Goal: Navigation & Orientation: Find specific page/section

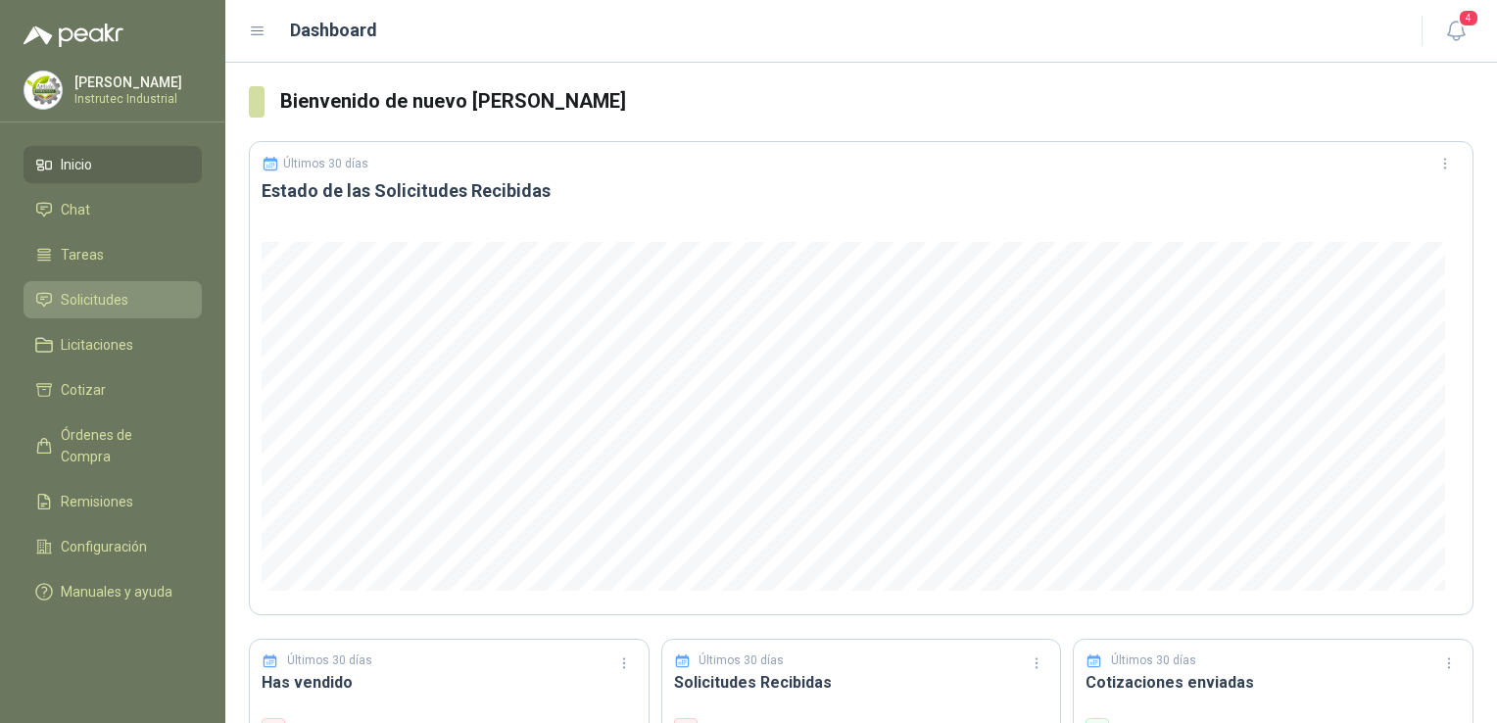
click at [114, 302] on span "Solicitudes" at bounding box center [95, 300] width 68 height 22
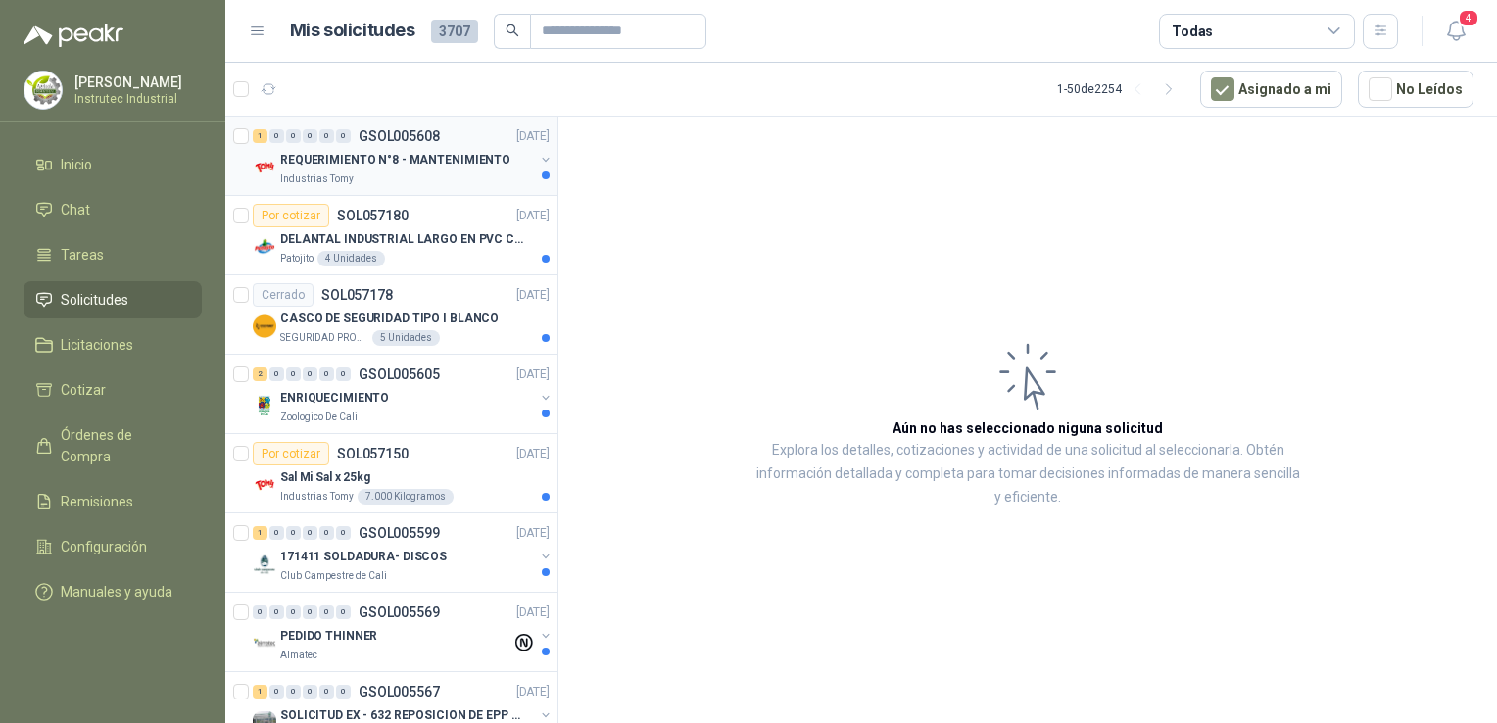
click at [428, 186] on div "1 0 0 0 0 0 GSOL005608 [DATE] REQUERIMIENTO N°8 - MANTENIMIENTO Industrias Tomy" at bounding box center [391, 156] width 332 height 79
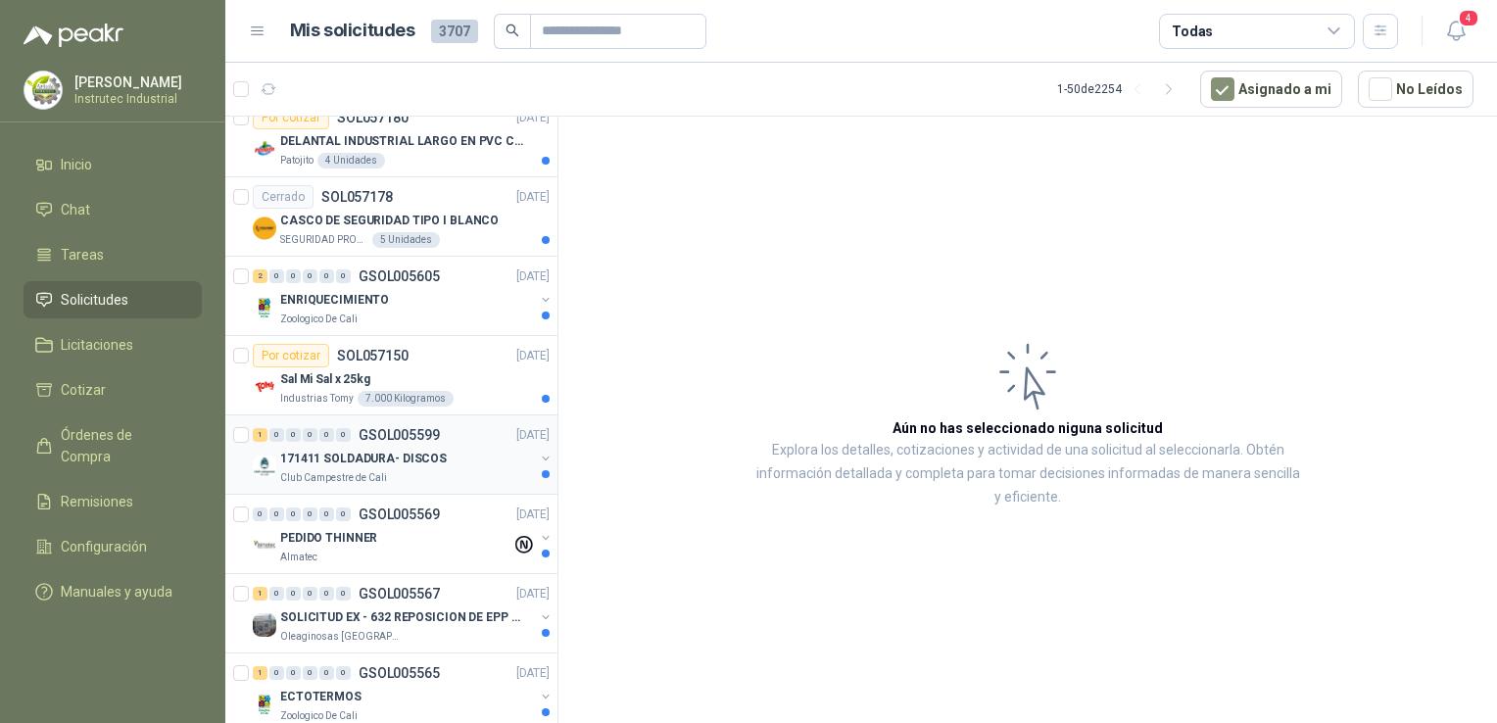
click at [439, 472] on div "Club Campestre de Cali" at bounding box center [407, 478] width 254 height 16
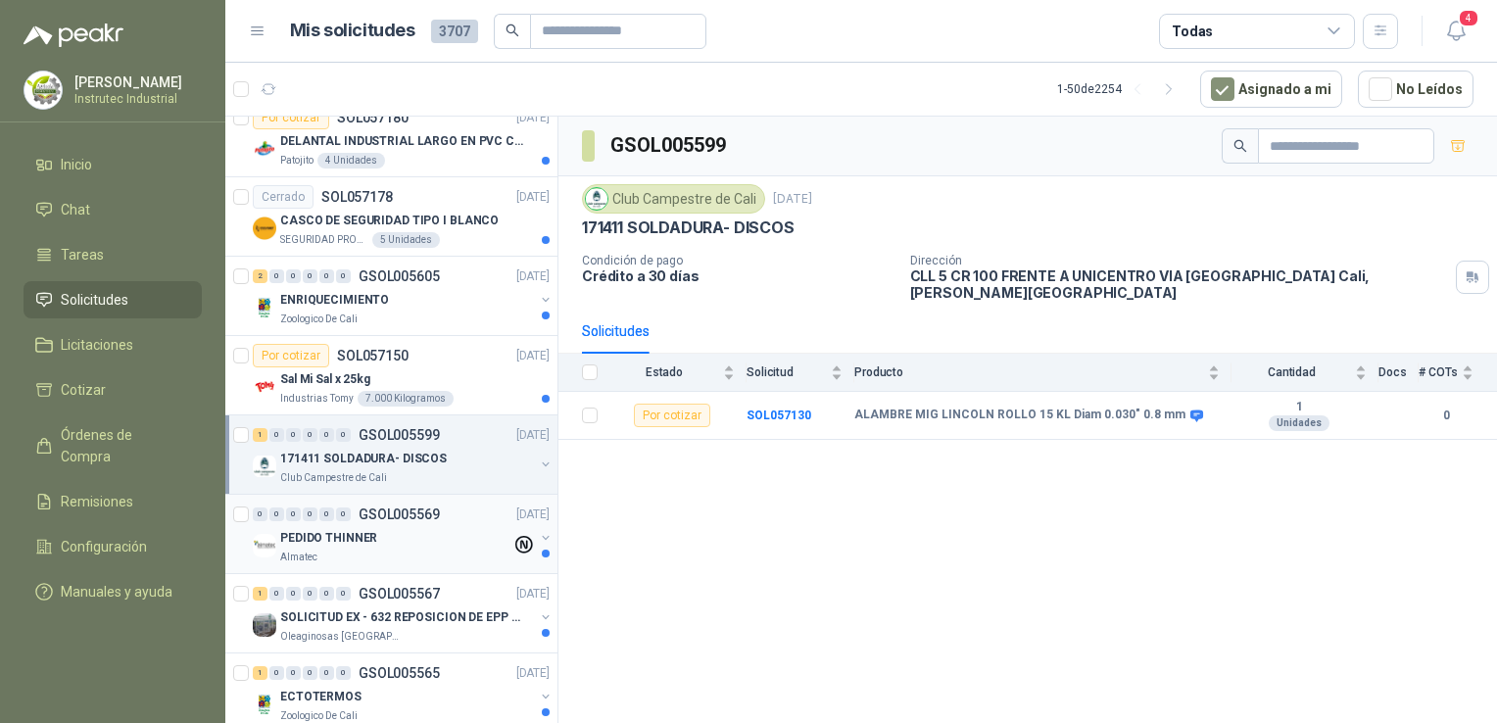
click at [392, 554] on div "Almatec" at bounding box center [395, 558] width 231 height 16
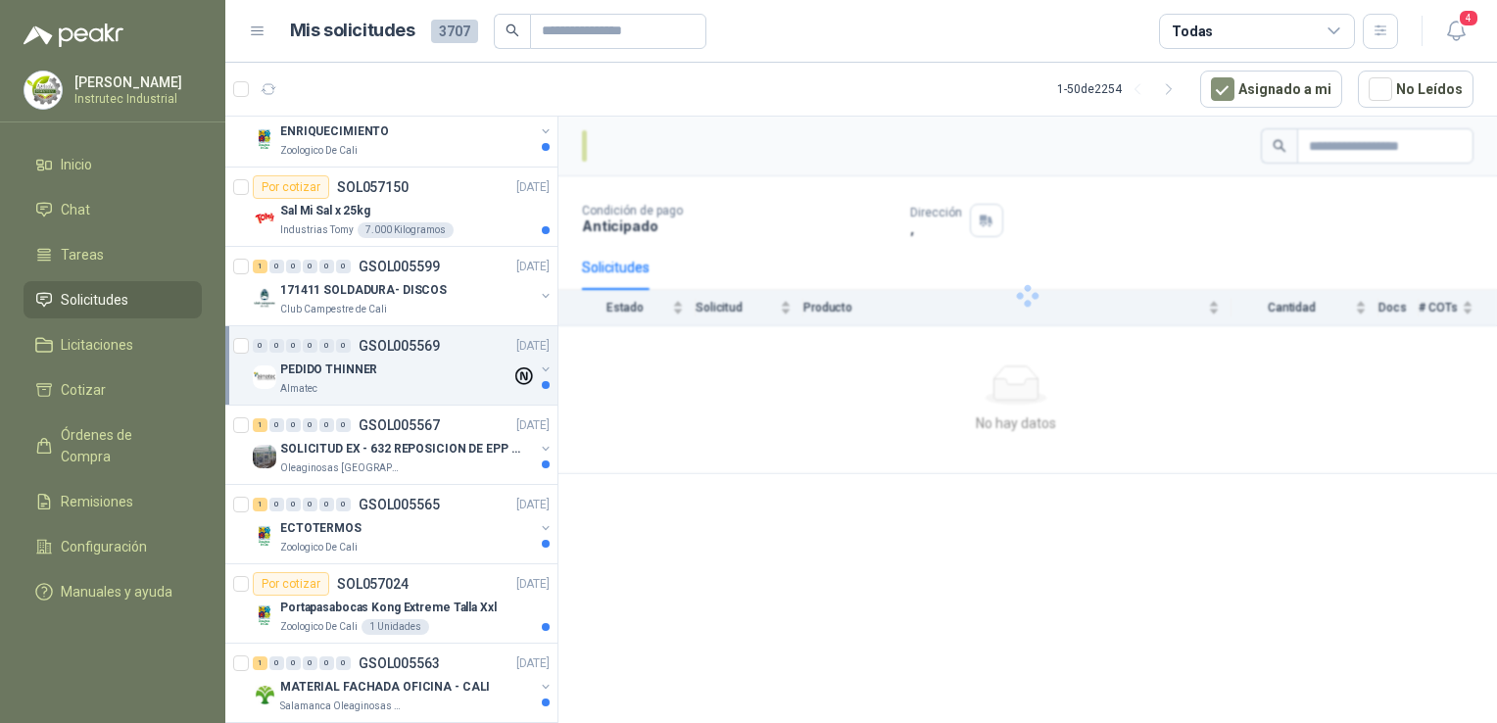
scroll to position [294, 0]
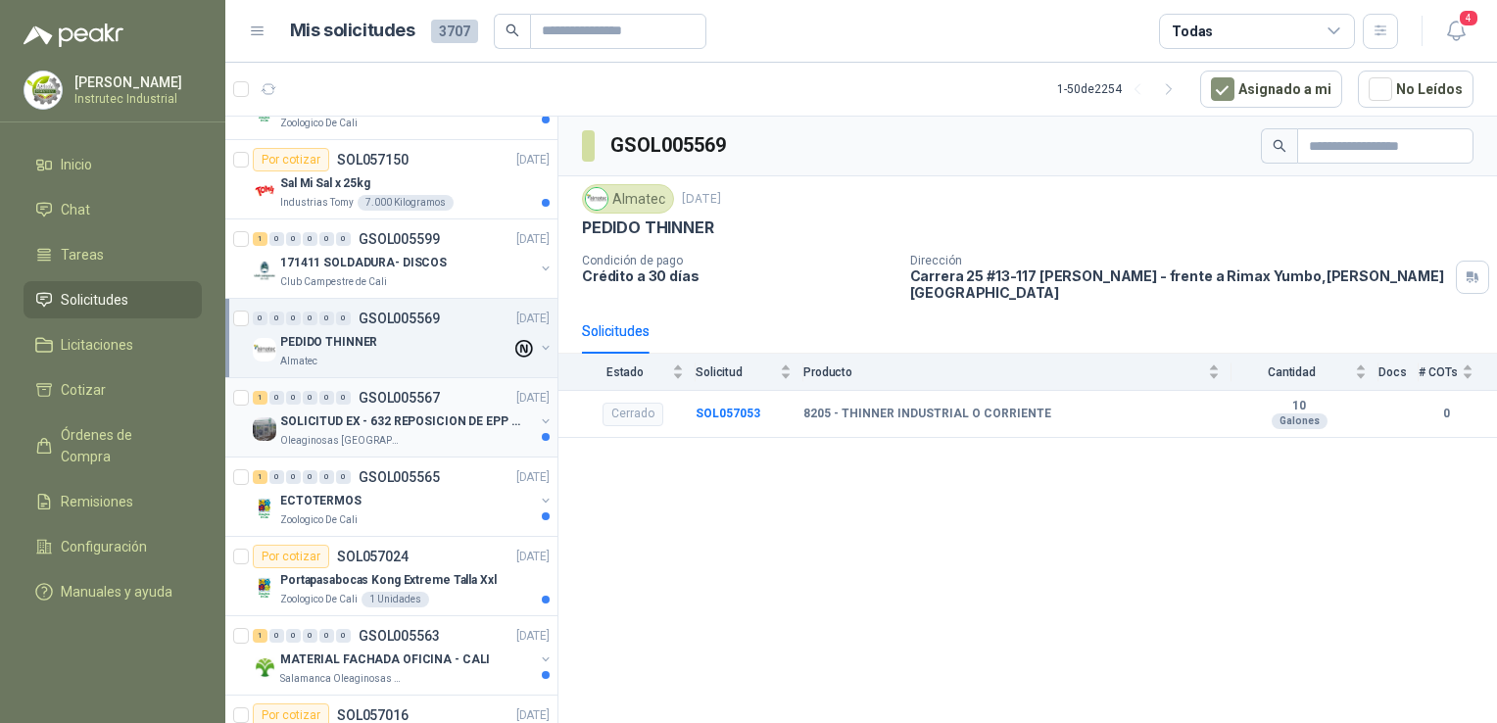
click at [423, 437] on div "Oleaginosas [GEOGRAPHIC_DATA][PERSON_NAME]" at bounding box center [407, 441] width 254 height 16
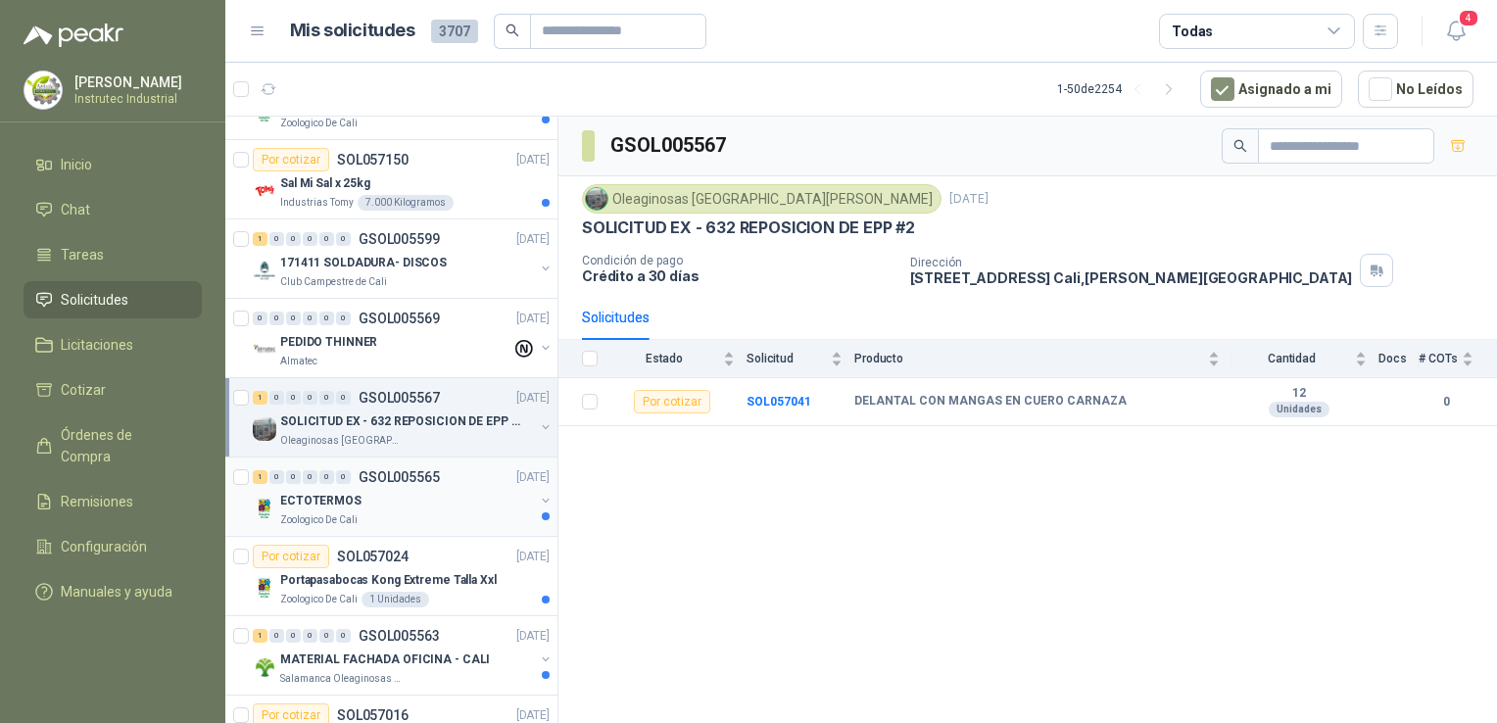
click at [384, 500] on div "ECTOTERMOS" at bounding box center [407, 501] width 254 height 24
